Goal: Contribute content

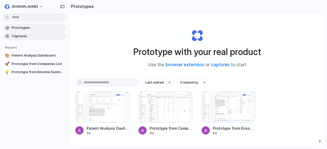
click at [26, 35] on span "Captures" at bounding box center [38, 36] width 53 height 5
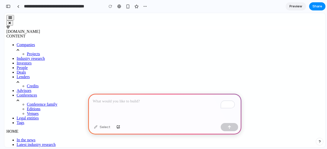
click at [167, 101] on p "To enrich screen reader interactions, please activate Accessibility in Grammarl…" at bounding box center [165, 102] width 144 height 6
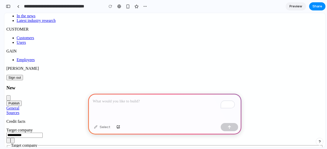
scroll to position [124, 0]
click at [125, 102] on p "To enrich screen reader interactions, please activate Accessibility in Grammarl…" at bounding box center [165, 102] width 144 height 6
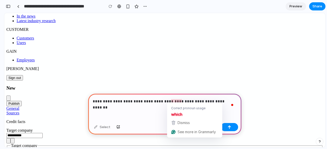
click at [140, 107] on div "**********" at bounding box center [164, 107] width 153 height 27
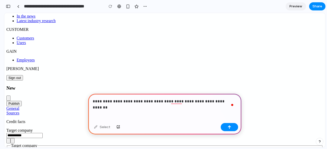
click at [183, 101] on p "**********" at bounding box center [164, 102] width 142 height 6
click at [217, 100] on p "**********" at bounding box center [164, 102] width 142 height 6
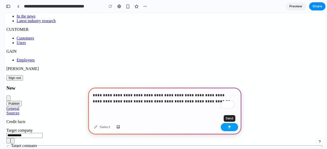
click at [234, 127] on button "button" at bounding box center [229, 127] width 17 height 8
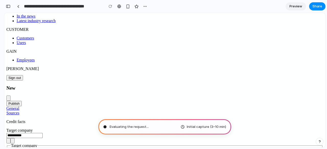
type input "**********"
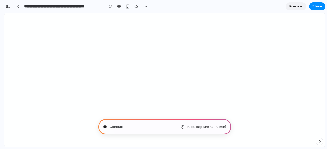
scroll to position [43, 0]
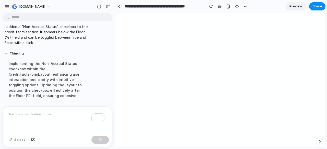
click at [38, 112] on p "To enrich screen reader interactions, please activate Accessibility in Grammarl…" at bounding box center [57, 115] width 100 height 6
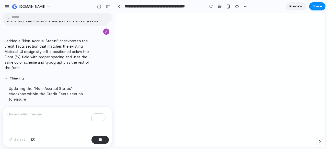
scroll to position [100, 0]
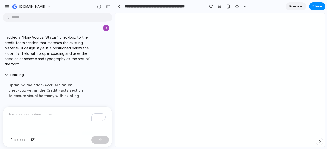
click at [44, 114] on p "To enrich screen reader interactions, please activate Accessibility in Grammarl…" at bounding box center [56, 115] width 98 height 6
click at [7, 73] on button "Thinking ..." at bounding box center [47, 75] width 85 height 4
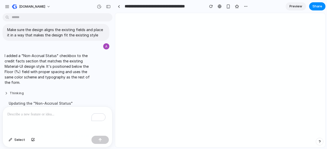
scroll to position [76, 0]
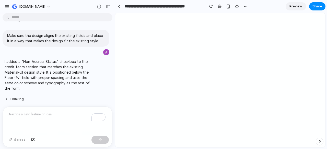
click at [9, 97] on button "Thinking ..." at bounding box center [47, 99] width 85 height 4
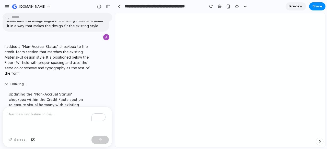
scroll to position [100, 0]
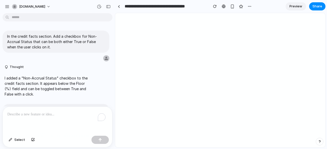
scroll to position [76, 0]
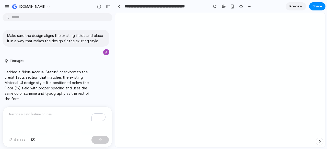
click at [45, 91] on p "I added a "Non-Accrual Status" checkbox to the credit facts section that matche…" at bounding box center [47, 85] width 85 height 32
click at [50, 112] on p "To enrich screen reader interactions, please activate Accessibility in Grammarl…" at bounding box center [57, 115] width 100 height 6
click at [74, 122] on div "To enrich screen reader interactions, please activate Accessibility in Grammarl…" at bounding box center [57, 120] width 109 height 27
click at [64, 113] on p "**********" at bounding box center [56, 115] width 98 height 6
click at [76, 113] on p "**********" at bounding box center [56, 115] width 98 height 6
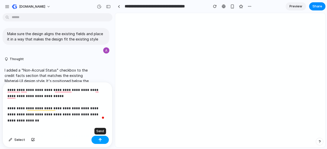
click at [98, 142] on button "button" at bounding box center [99, 140] width 17 height 8
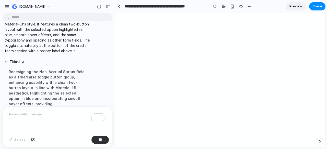
scroll to position [225, 0]
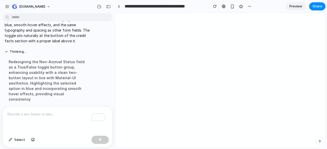
click at [32, 113] on p "To enrich screen reader interactions, please activate Accessibility in Grammarl…" at bounding box center [56, 115] width 98 height 6
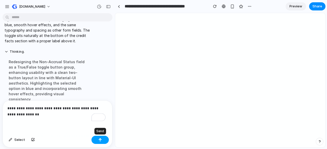
click at [102, 142] on button "button" at bounding box center [99, 140] width 17 height 8
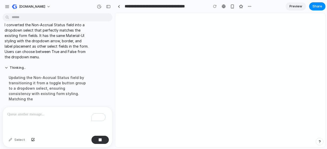
scroll to position [299, 0]
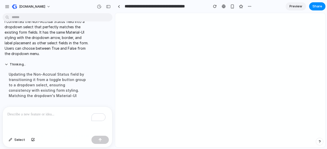
click at [48, 114] on p "To enrich screen reader interactions, please activate Accessibility in Grammarl…" at bounding box center [56, 115] width 98 height 6
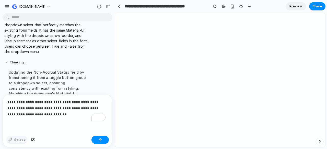
click at [21, 143] on button "Select" at bounding box center [16, 140] width 21 height 8
click at [18, 139] on span "Select" at bounding box center [19, 140] width 11 height 5
click at [35, 141] on button "button" at bounding box center [33, 140] width 9 height 8
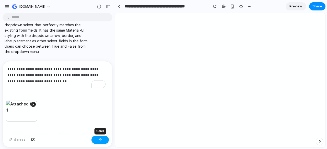
click at [103, 140] on button "button" at bounding box center [99, 140] width 17 height 8
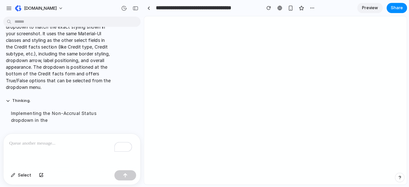
scroll to position [478, 0]
click at [315, 4] on button "Share" at bounding box center [317, 6] width 16 height 8
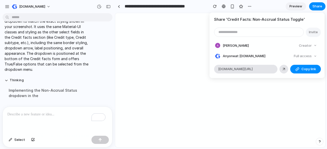
click at [294, 5] on div "Share ' Credit Facts: Non-Accrual Status Toggle ' Invite [PERSON_NAME] Creator …" at bounding box center [163, 74] width 327 height 149
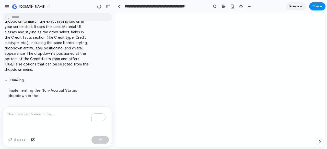
click at [296, 5] on span "Preview" at bounding box center [295, 6] width 13 height 5
